Goal: Transaction & Acquisition: Purchase product/service

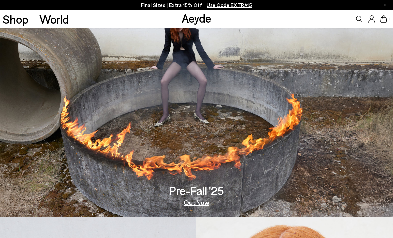
scroll to position [27, 0]
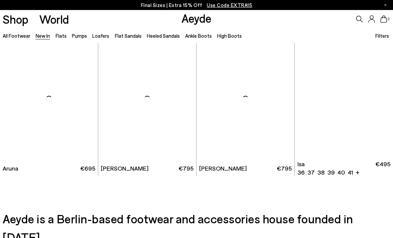
scroll to position [4502, 0]
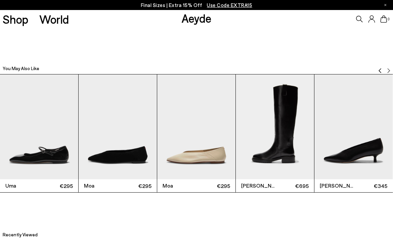
scroll to position [1234, 0]
